Goal: Information Seeking & Learning: Learn about a topic

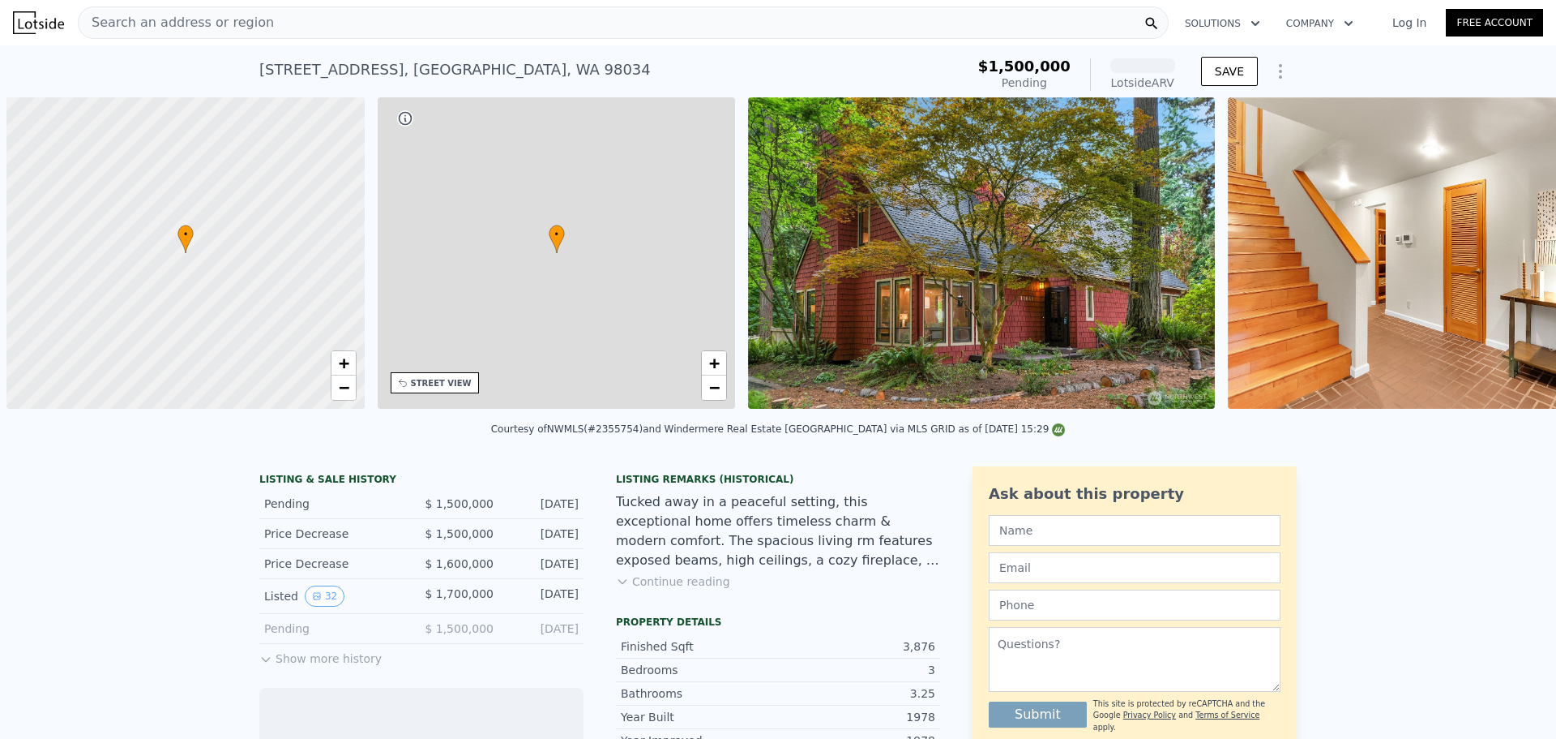
scroll to position [0, 6]
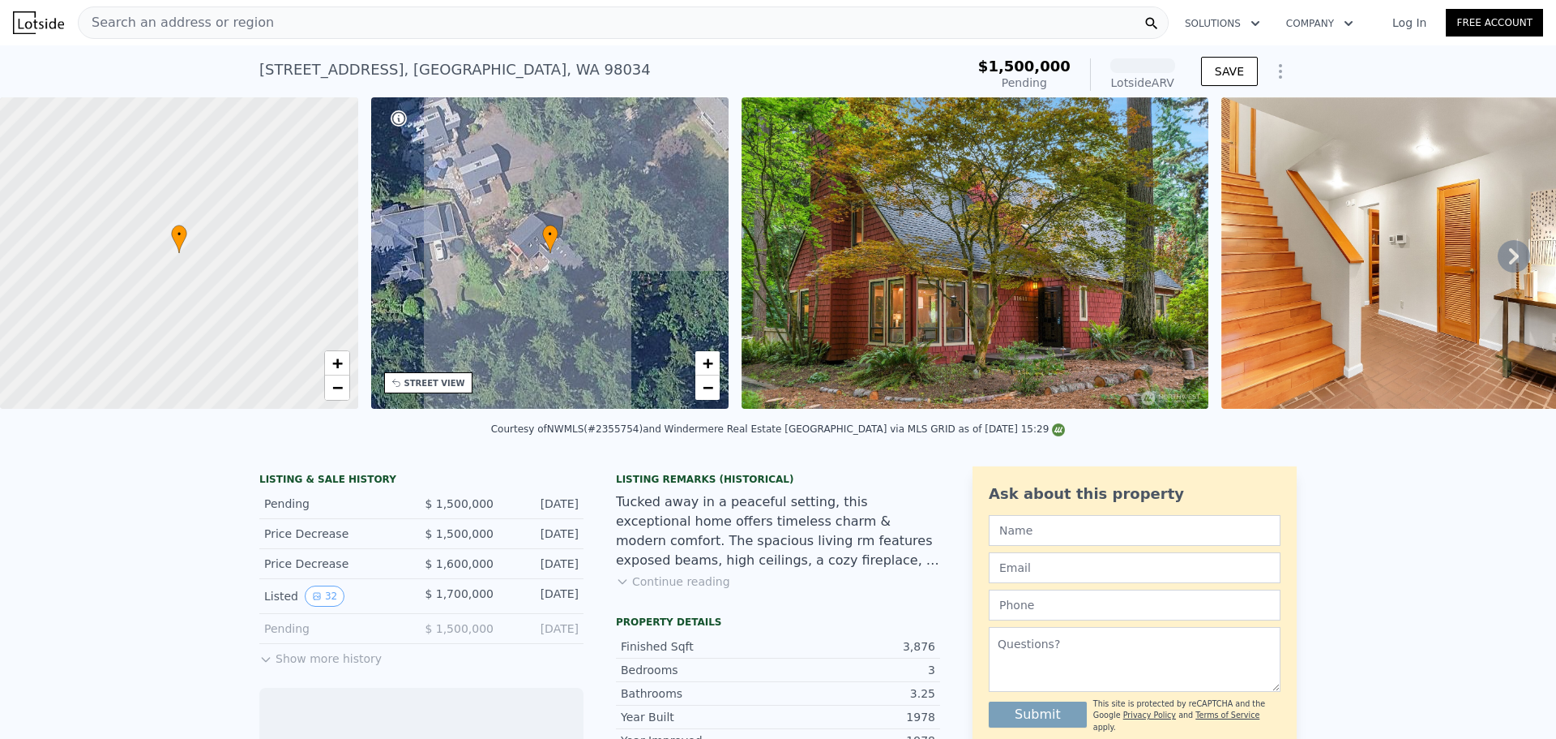
click at [401, 18] on div "Search an address or region" at bounding box center [623, 22] width 1091 height 32
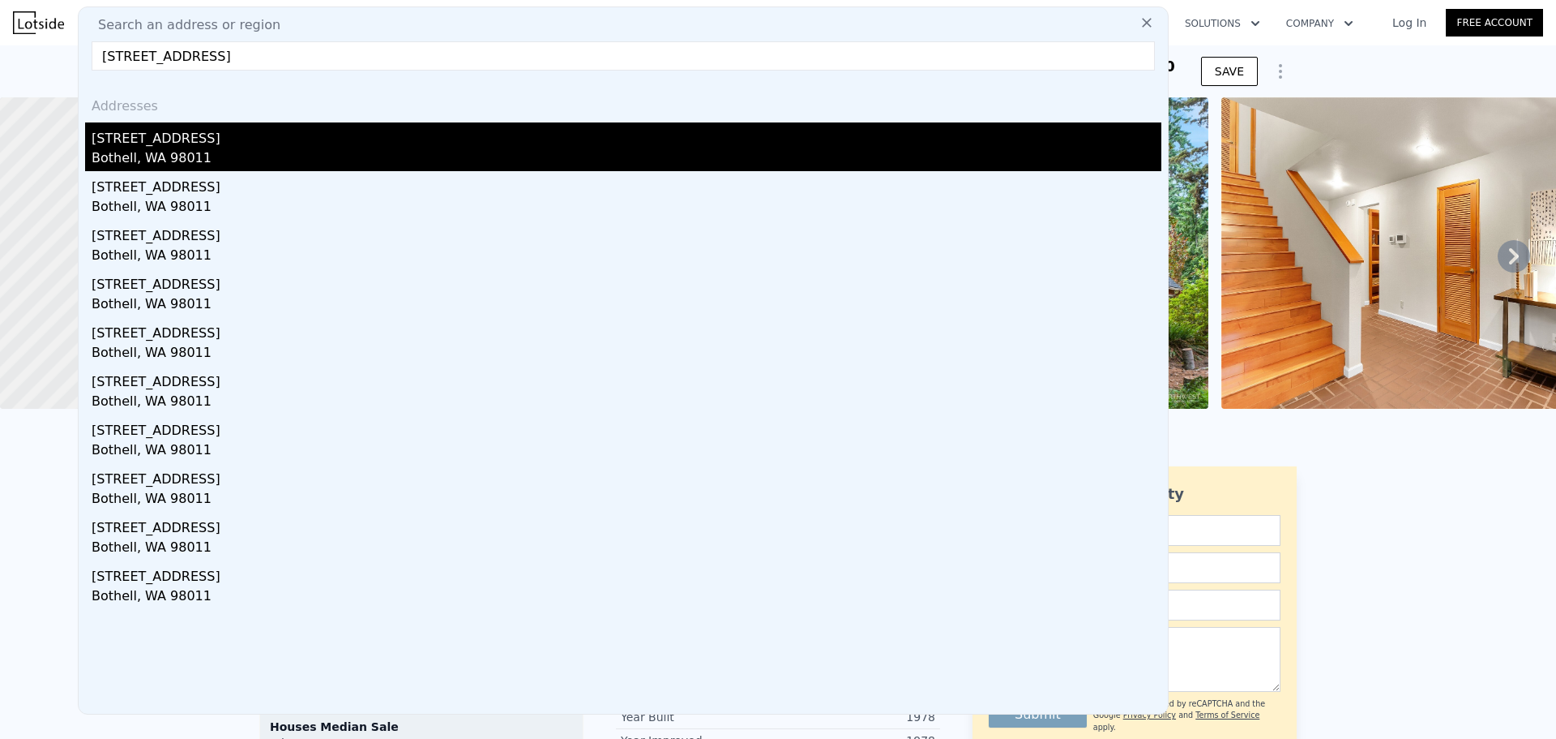
type input "[STREET_ADDRESS]"
click at [237, 153] on div "Bothell, WA 98011" at bounding box center [627, 159] width 1070 height 23
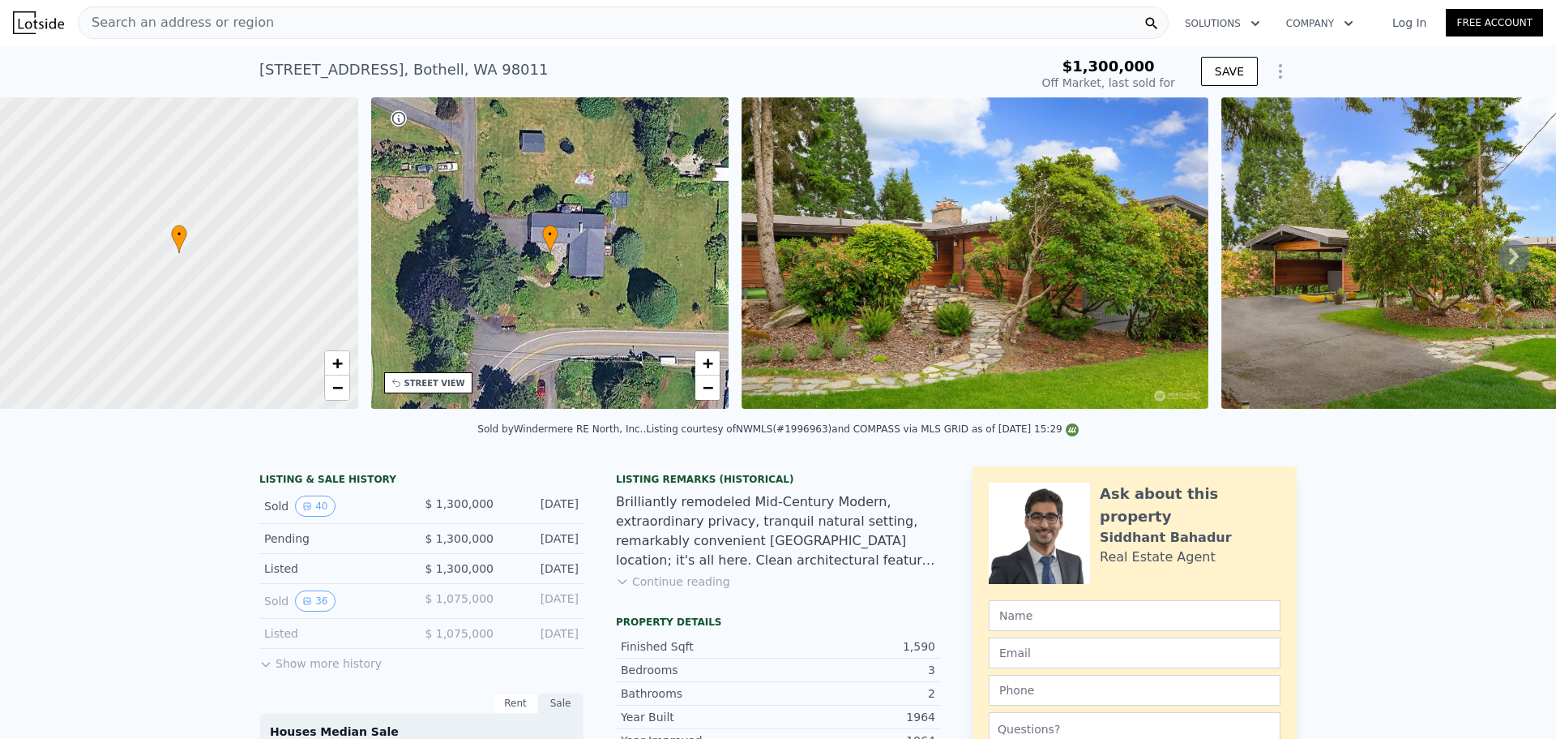
click at [1025, 230] on img at bounding box center [975, 252] width 467 height 311
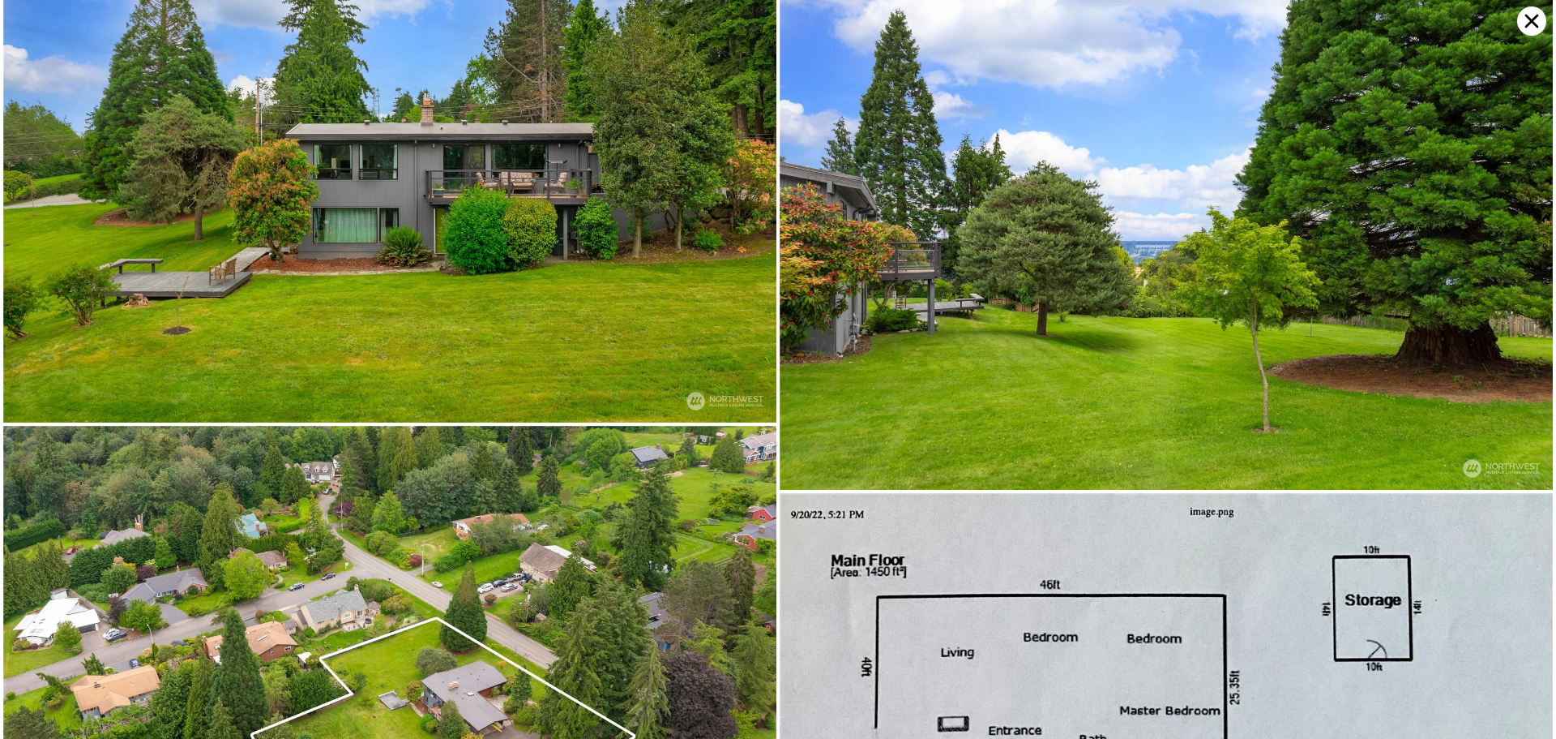
scroll to position [9329, 0]
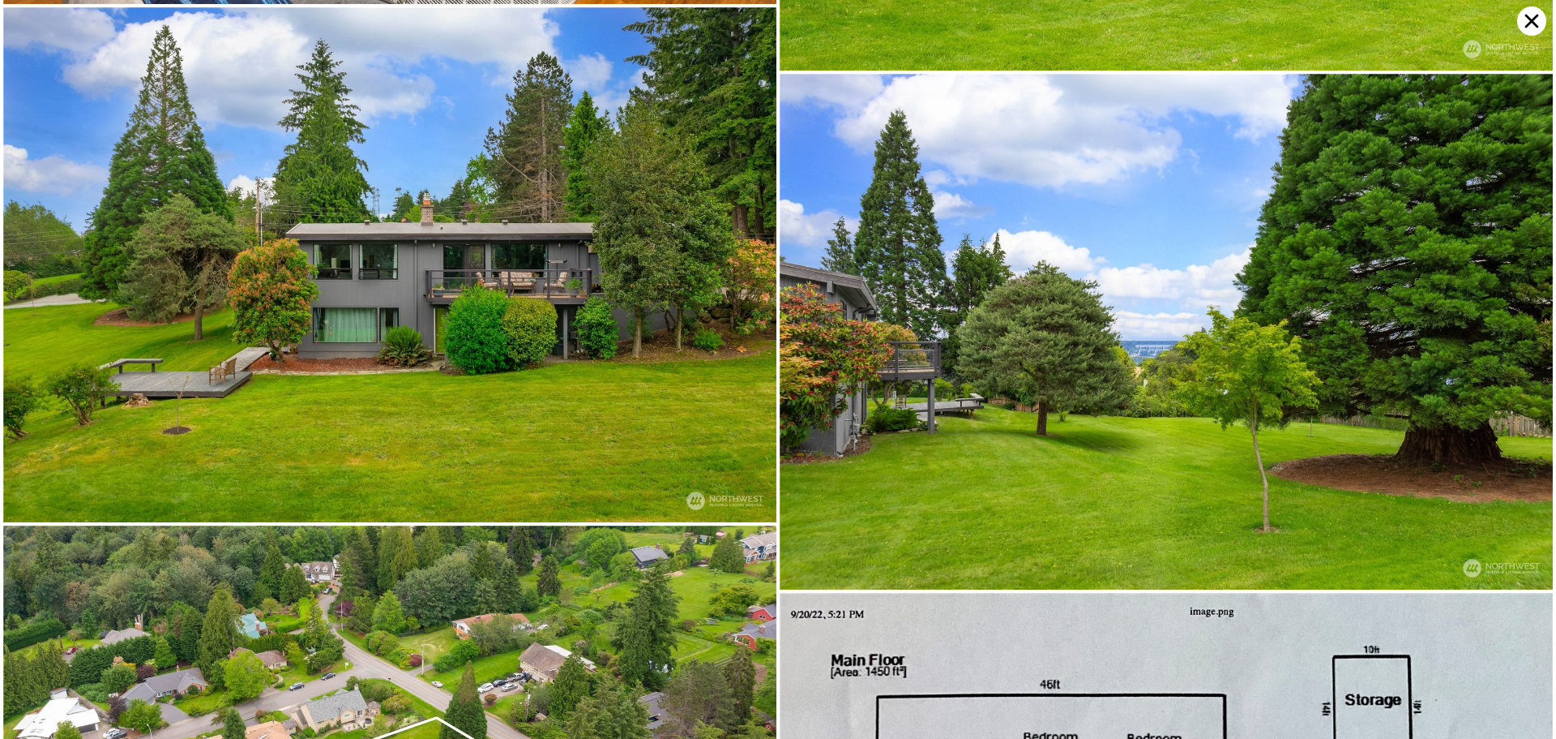
click at [1527, 12] on icon at bounding box center [1532, 20] width 29 height 29
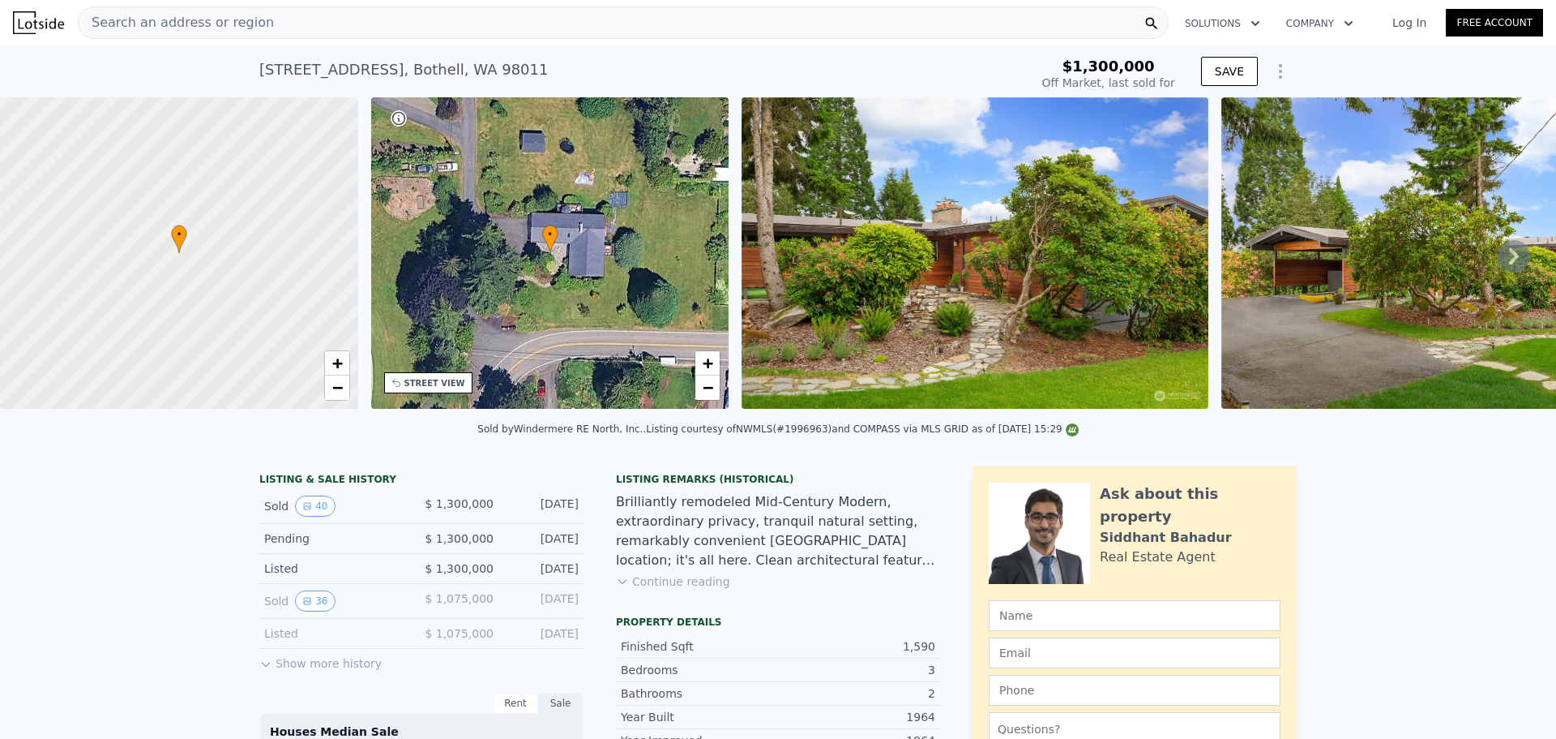
type input "$ 1,341,000"
type input "-$ 158,316"
click at [242, 19] on span "Search an address or region" at bounding box center [176, 22] width 195 height 19
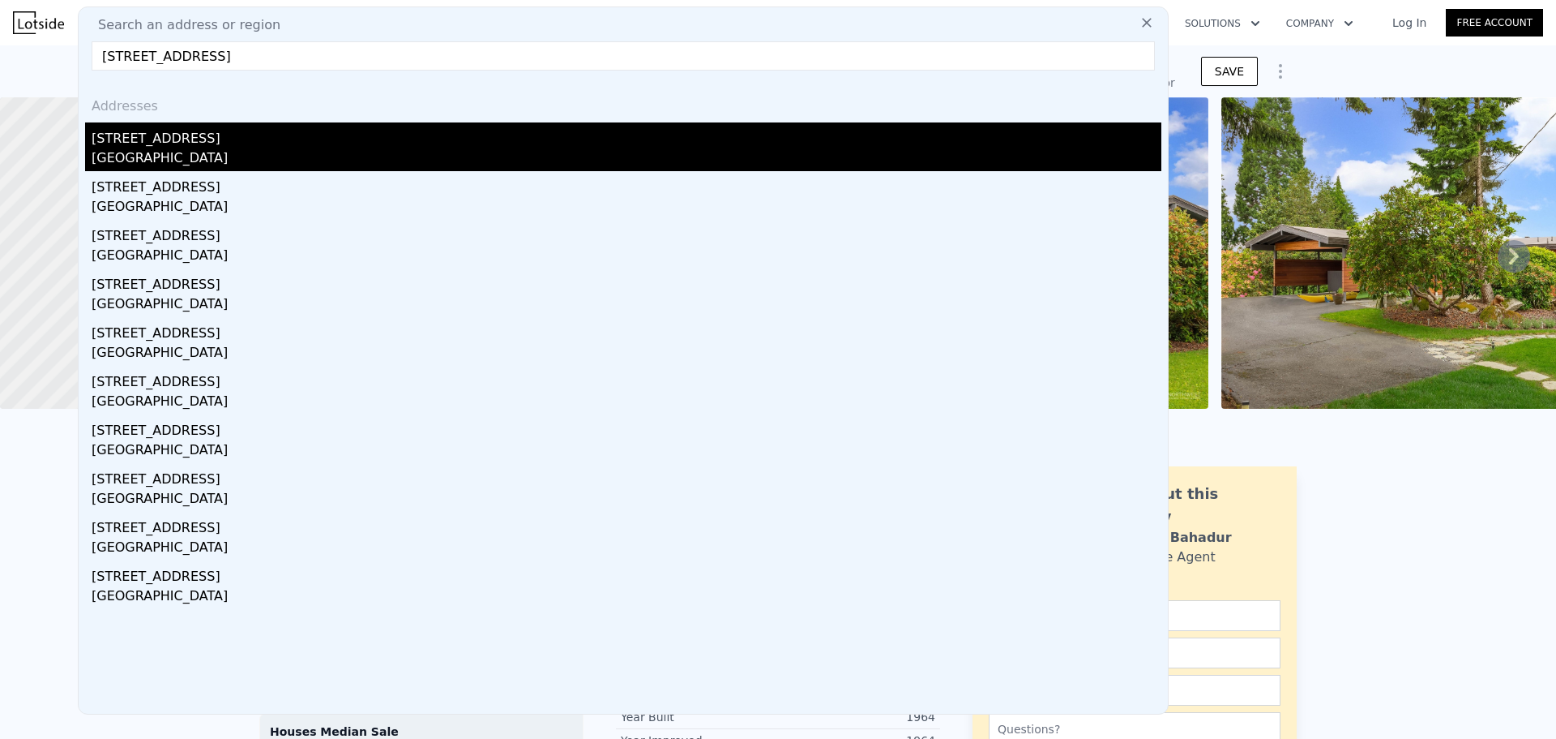
type input "[STREET_ADDRESS]"
click at [242, 134] on div "[STREET_ADDRESS]" at bounding box center [627, 135] width 1070 height 26
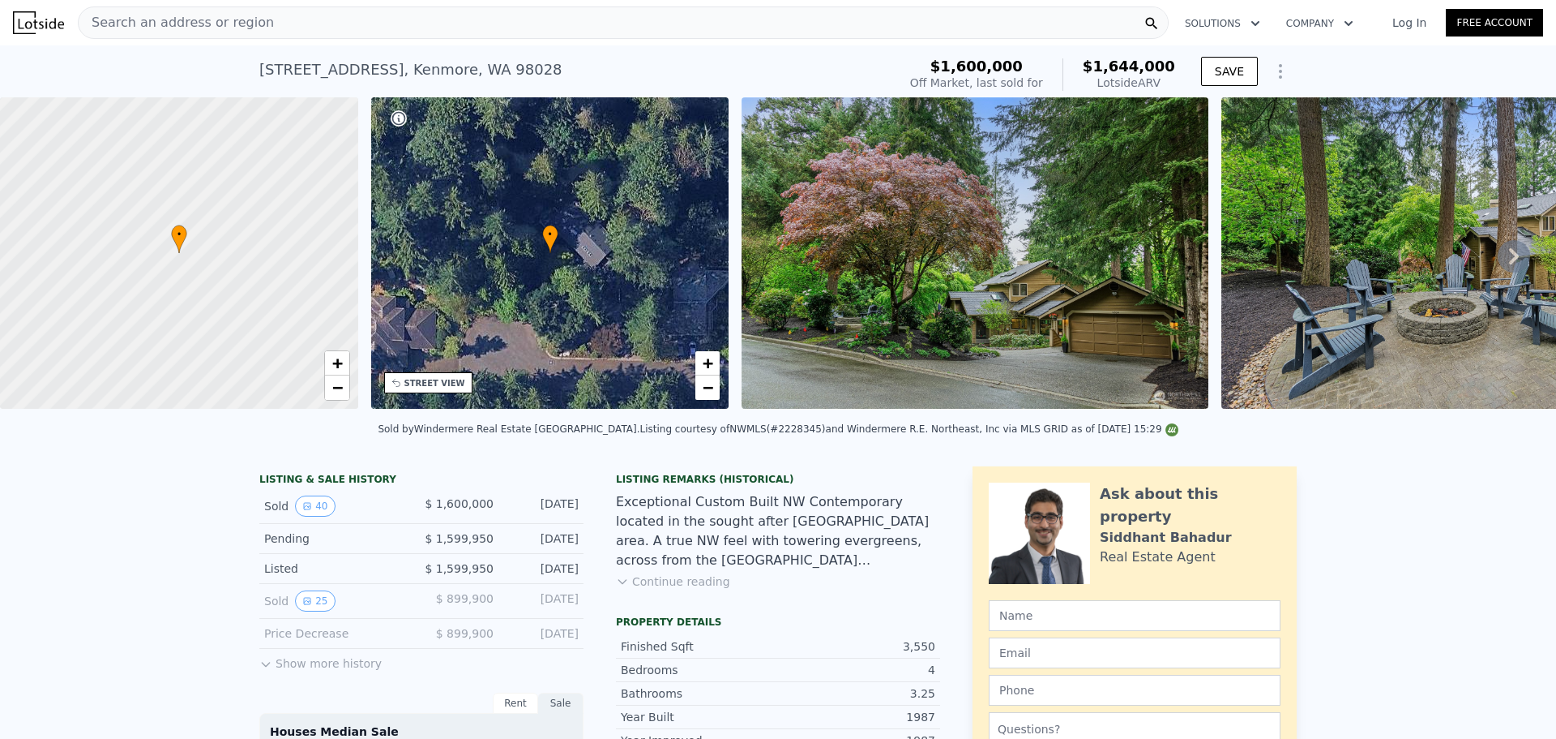
click at [1443, 289] on img at bounding box center [1455, 252] width 467 height 311
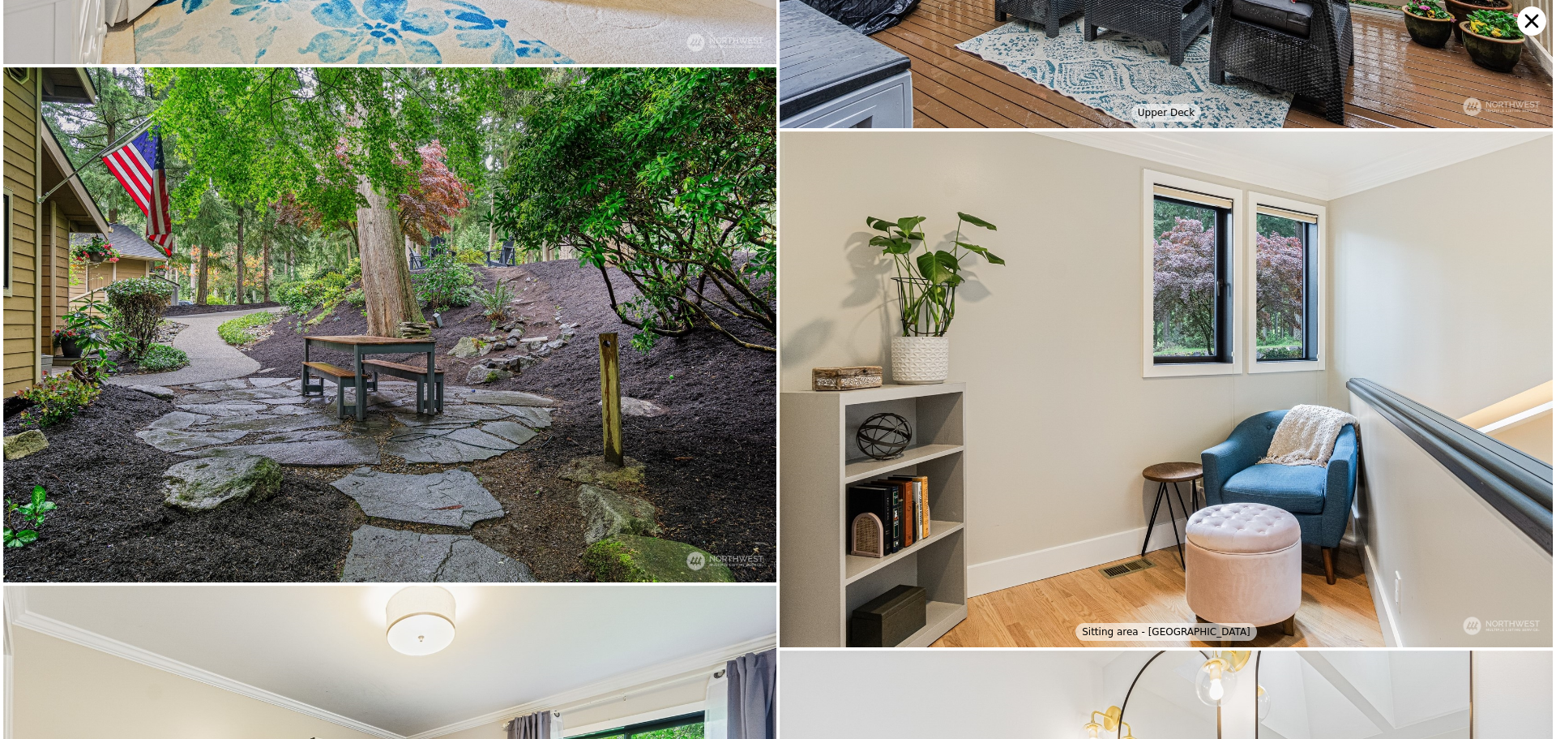
scroll to position [6690, 0]
